Goal: Information Seeking & Learning: Learn about a topic

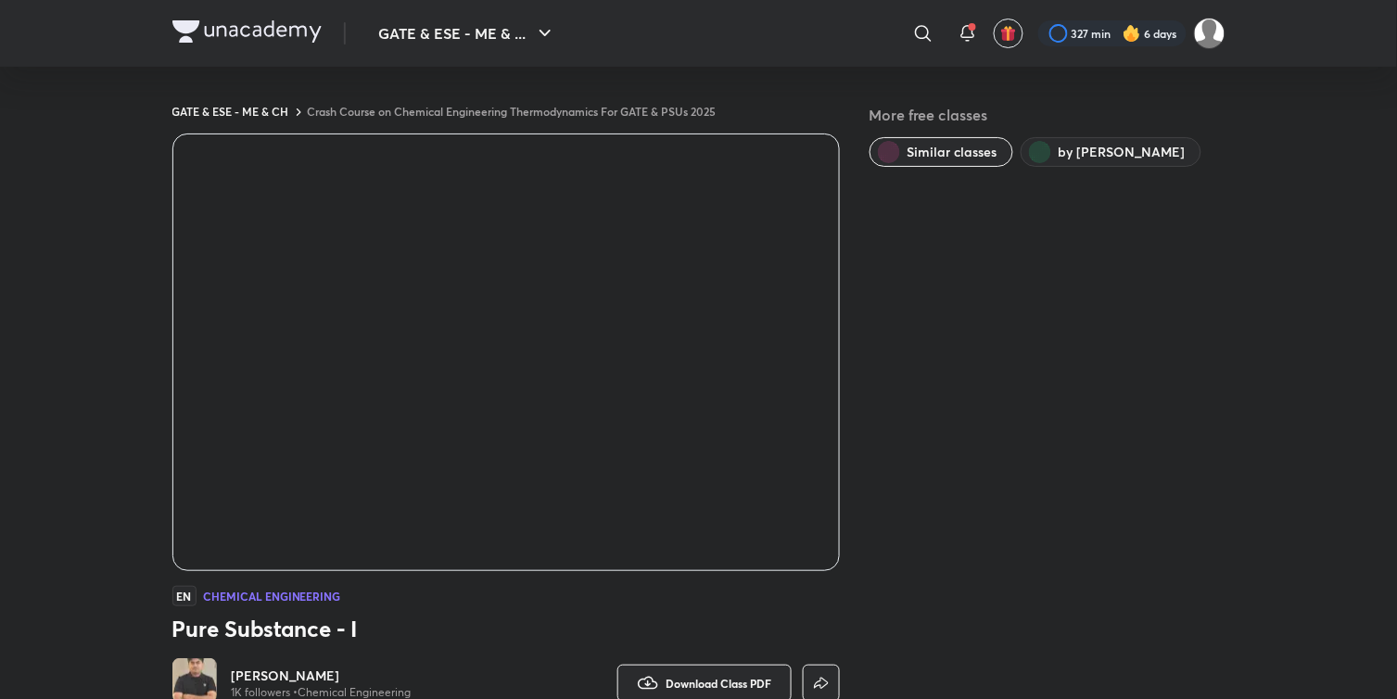
scroll to position [1084, 0]
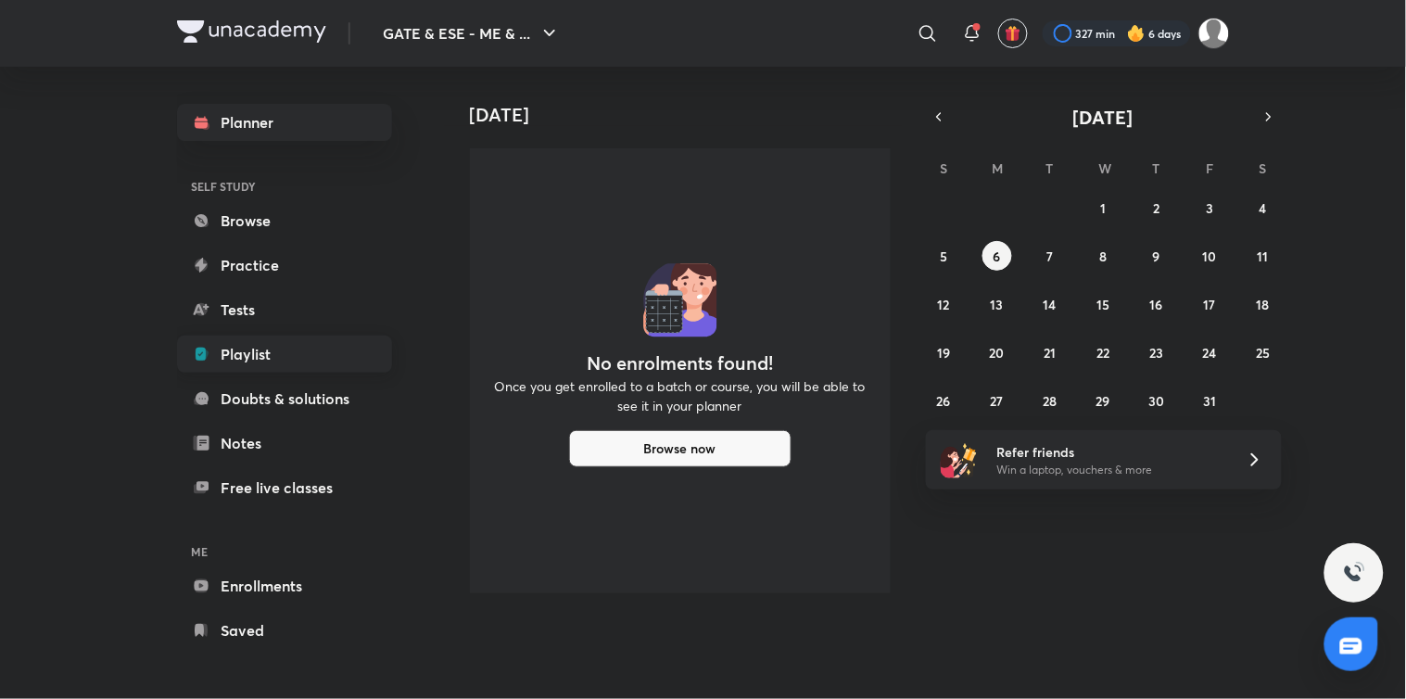
click at [252, 349] on link "Playlist" at bounding box center [284, 354] width 215 height 37
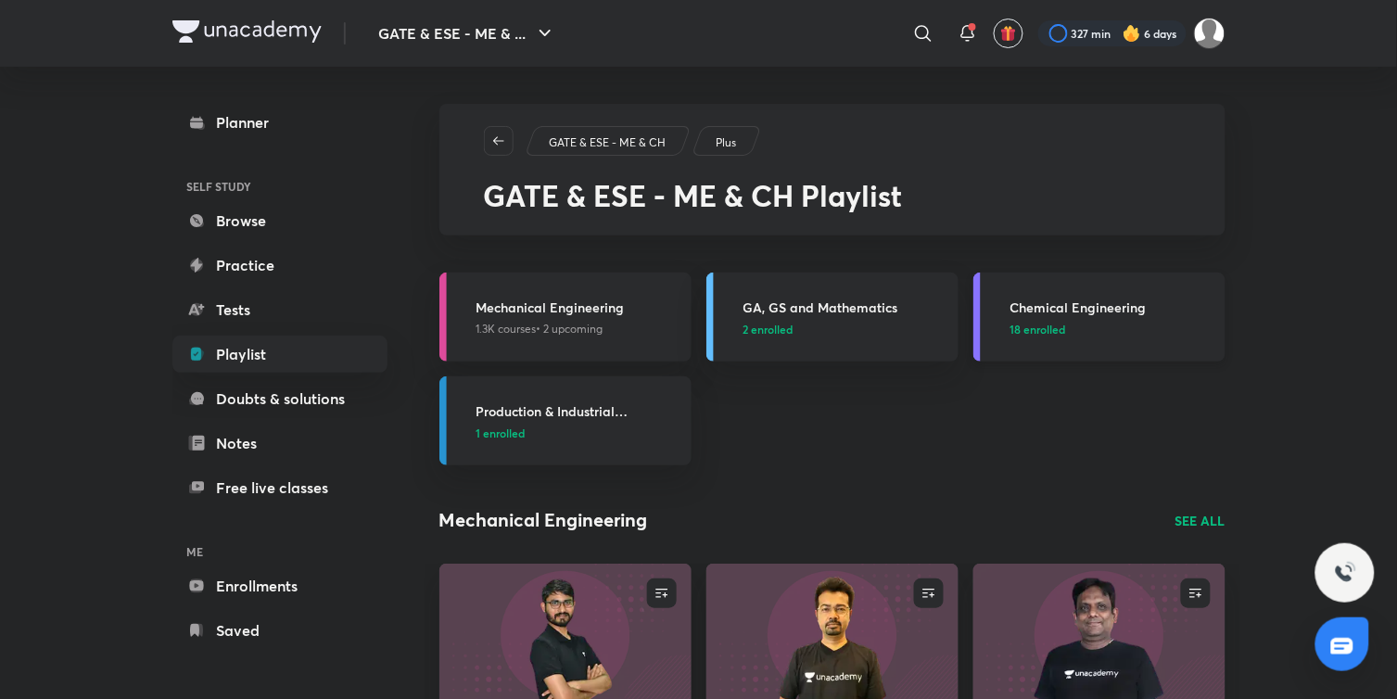
click at [1024, 336] on span "18 enrolled" at bounding box center [1038, 329] width 56 height 17
click at [1030, 327] on span "18 enrolled" at bounding box center [1038, 329] width 56 height 17
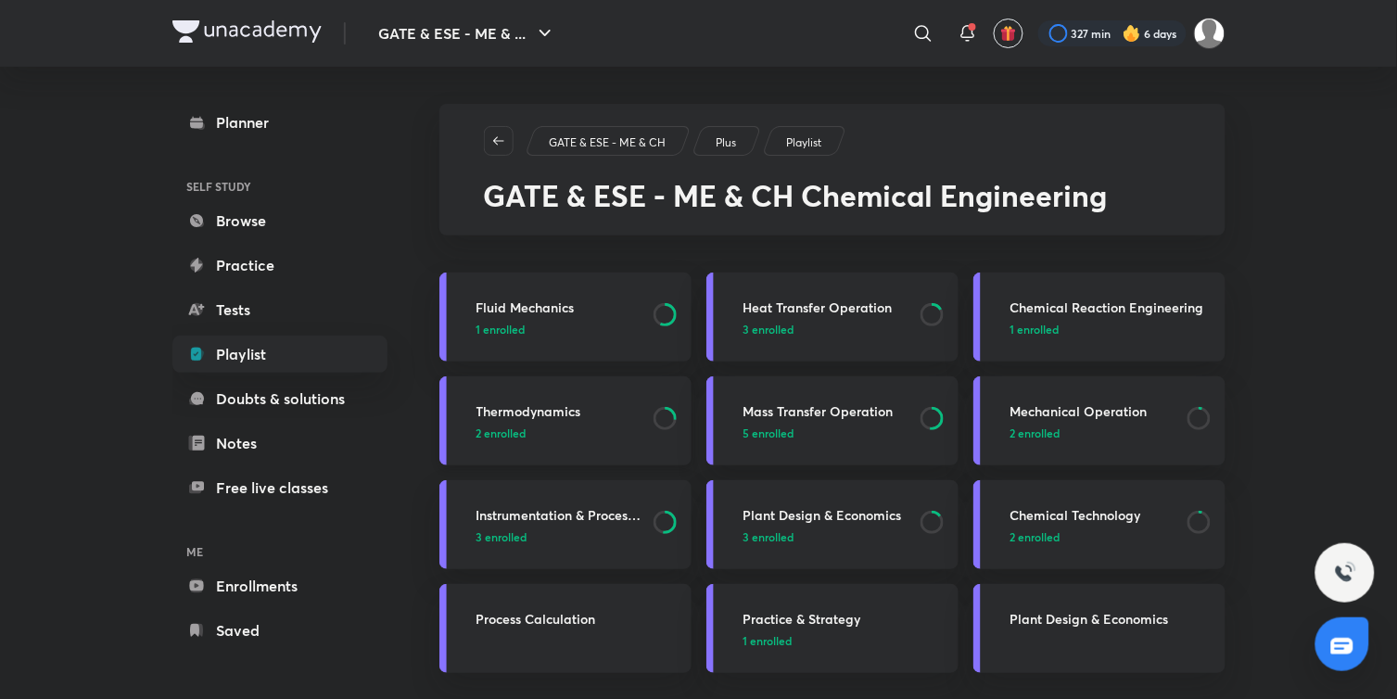
click at [498, 433] on span "2 enrolled" at bounding box center [501, 433] width 50 height 17
click at [498, 434] on span "2 enrolled" at bounding box center [501, 433] width 50 height 17
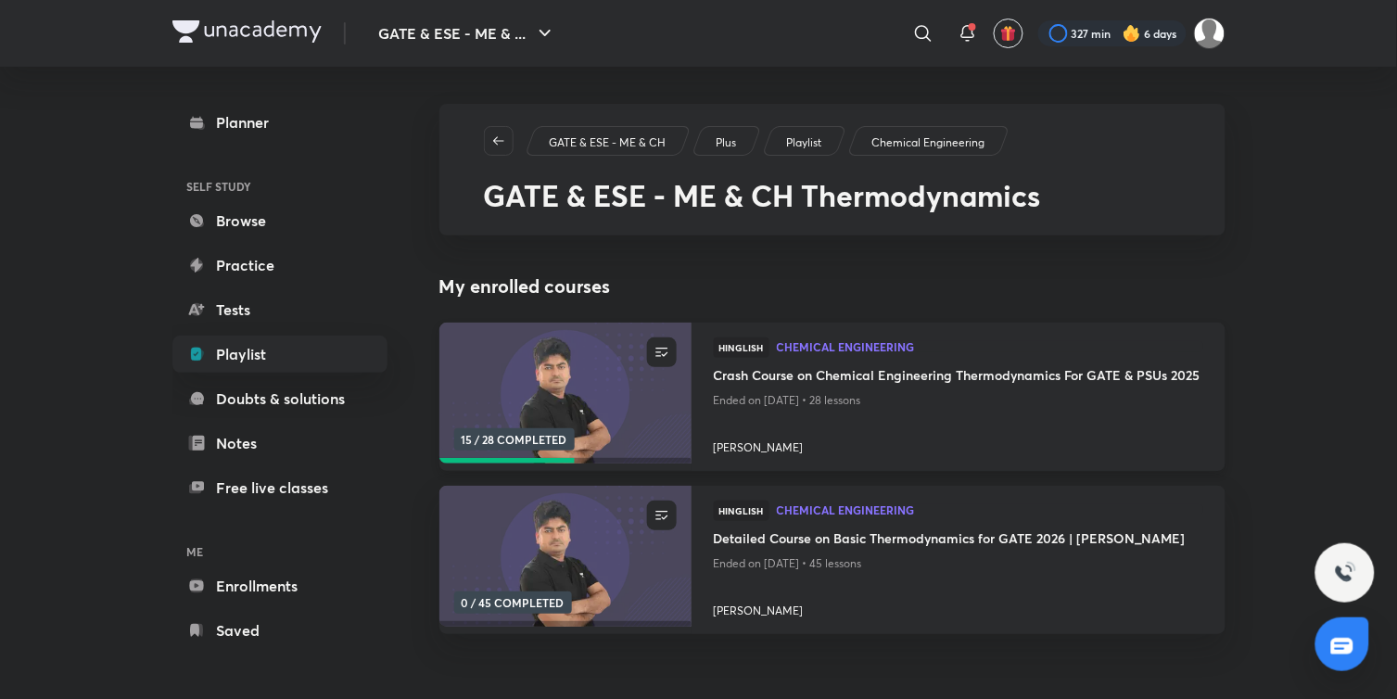
click at [619, 417] on img at bounding box center [565, 394] width 257 height 144
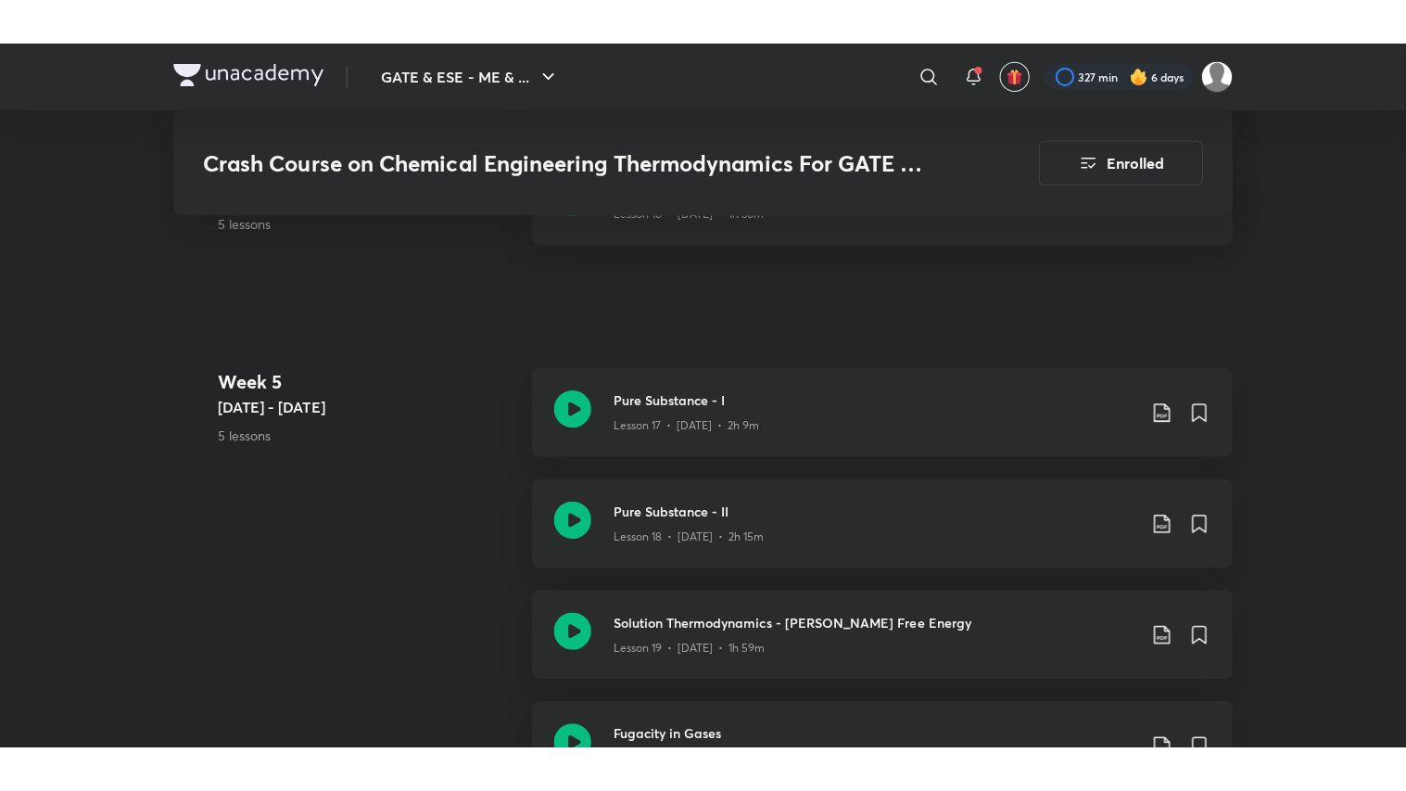
scroll to position [2865, 0]
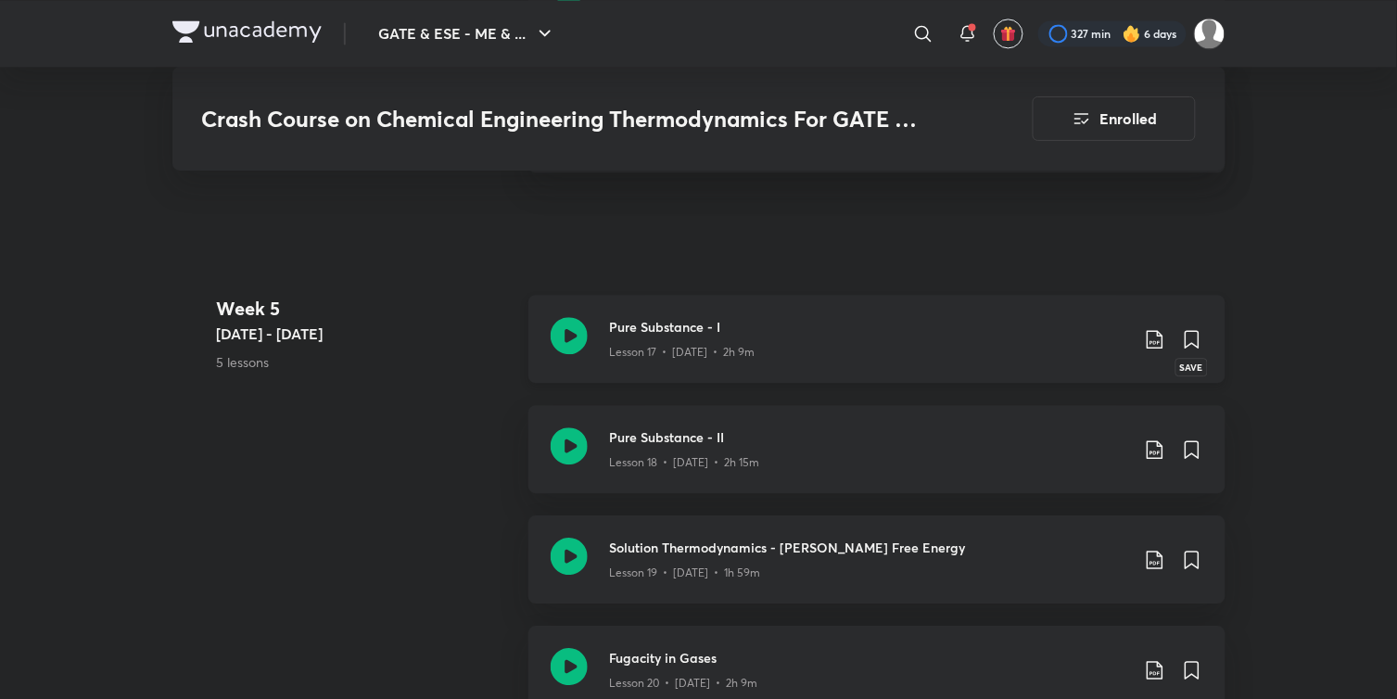
click at [1188, 331] on icon at bounding box center [1192, 339] width 13 height 17
click at [559, 443] on icon at bounding box center [569, 445] width 37 height 37
